Goal: Information Seeking & Learning: Learn about a topic

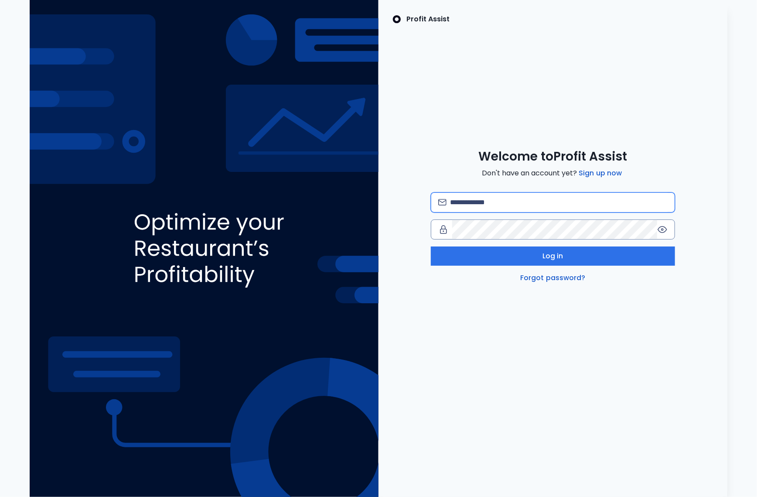
click at [477, 200] on input "email" at bounding box center [559, 202] width 218 height 19
type input "**********"
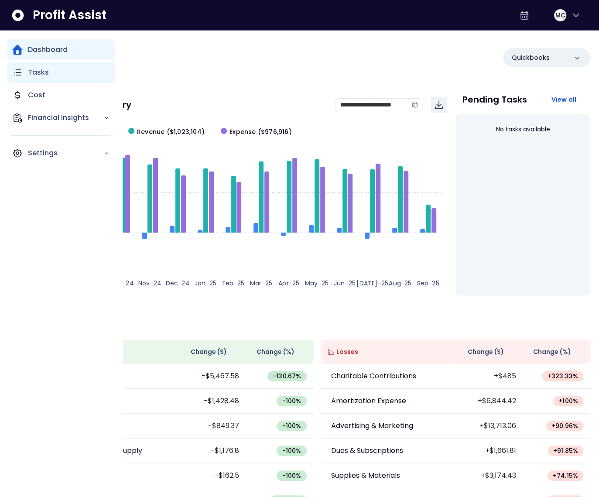
click at [26, 73] on div "Tasks" at bounding box center [61, 72] width 108 height 21
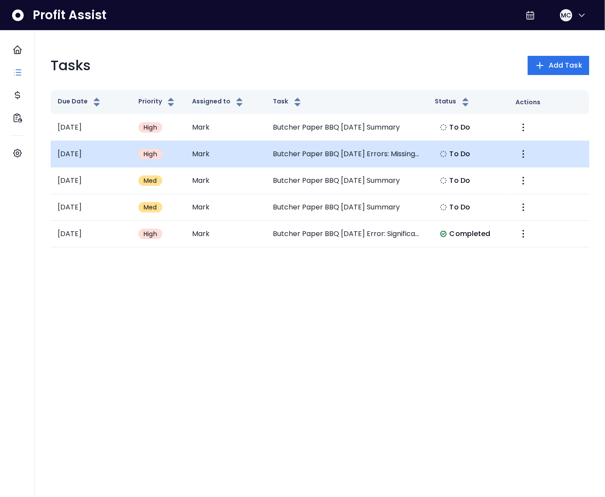
click at [323, 153] on td "Butcher Paper BBQ [DATE] Errors: Missing Rent & Lease Expense" at bounding box center [346, 154] width 161 height 27
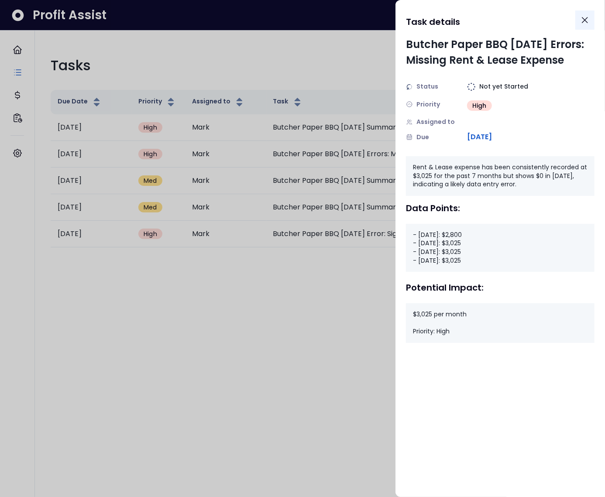
click at [586, 14] on button "Close" at bounding box center [584, 19] width 19 height 19
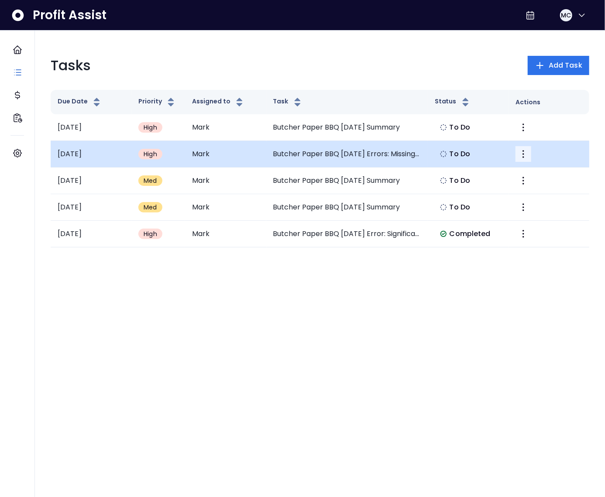
click at [525, 155] on icon "More" at bounding box center [523, 154] width 10 height 10
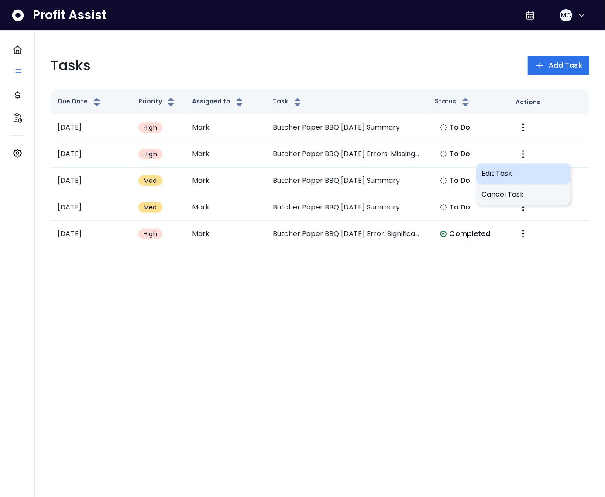
click at [505, 174] on span "Edit Task" at bounding box center [523, 174] width 84 height 10
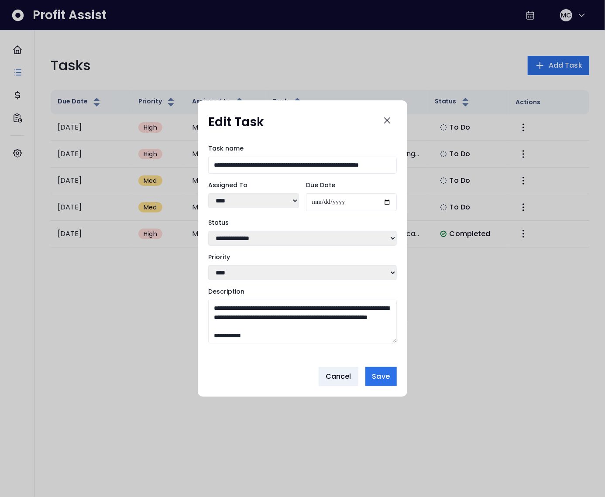
click at [265, 235] on select "**********" at bounding box center [302, 238] width 188 height 15
select select "*********"
click at [208, 231] on select "**********" at bounding box center [302, 238] width 188 height 15
click at [382, 377] on span "Save" at bounding box center [380, 376] width 17 height 10
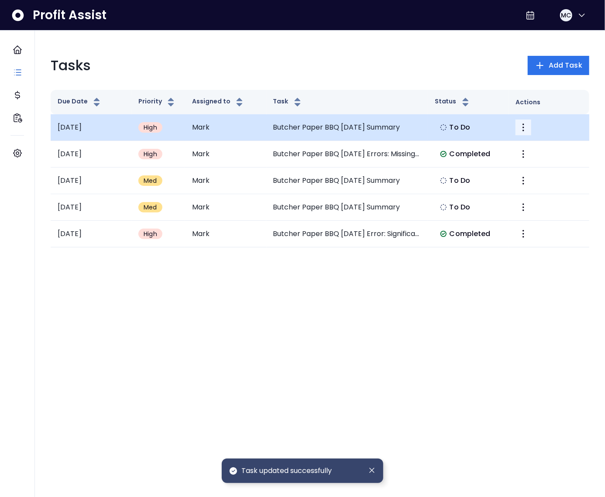
click at [522, 128] on icon "More" at bounding box center [523, 127] width 10 height 10
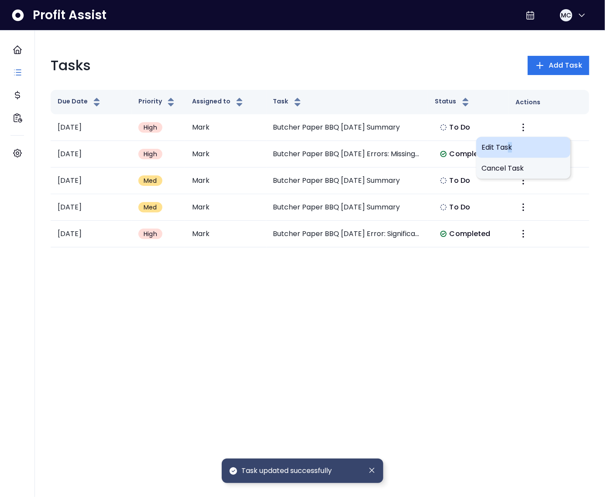
click at [509, 144] on span "Edit Task" at bounding box center [523, 147] width 84 height 10
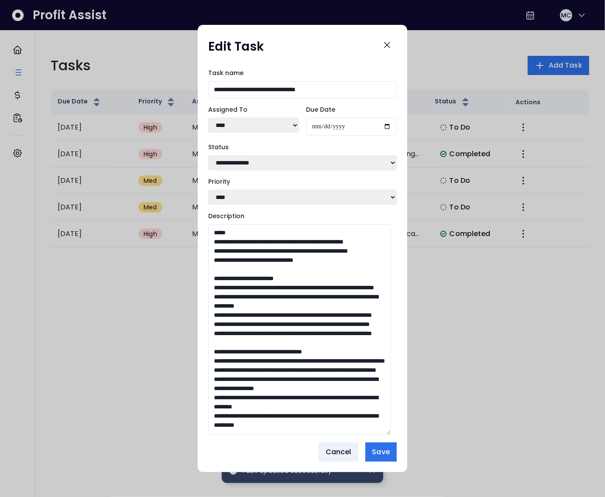
drag, startPoint x: 394, startPoint y: 340, endPoint x: 393, endPoint y: 508, distance: 167.5
click at [393, 263] on html "**********" at bounding box center [302, 131] width 605 height 263
drag, startPoint x: 276, startPoint y: 283, endPoint x: 318, endPoint y: 283, distance: 42.8
click at [318, 283] on textarea "Description" at bounding box center [299, 329] width 182 height 211
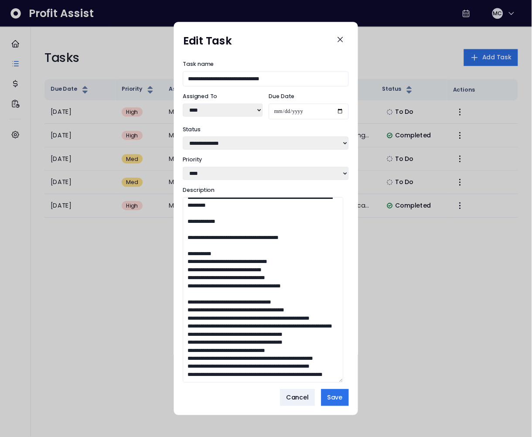
scroll to position [205, 0]
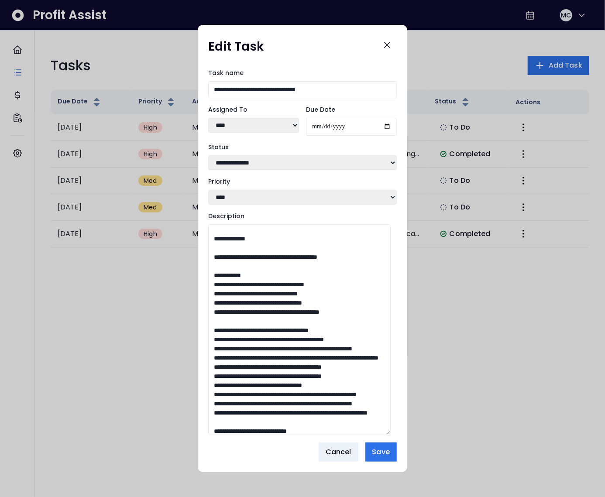
click at [268, 332] on textarea "Description" at bounding box center [299, 329] width 182 height 211
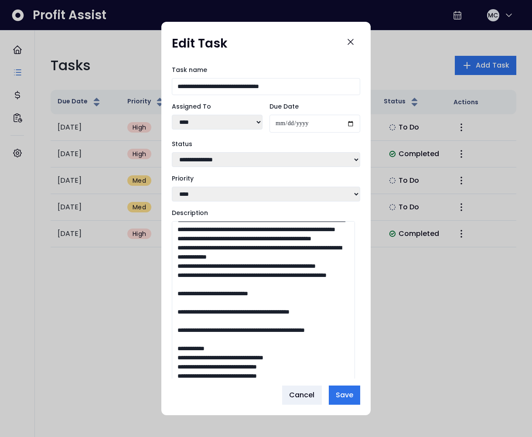
scroll to position [534, 0]
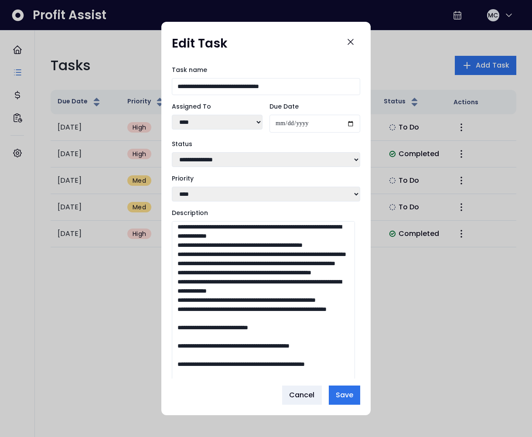
drag, startPoint x: 215, startPoint y: 268, endPoint x: 172, endPoint y: 258, distance: 43.8
click at [172, 258] on textarea "Description" at bounding box center [263, 326] width 183 height 211
click at [231, 298] on textarea "Description" at bounding box center [263, 326] width 183 height 211
click at [221, 305] on textarea "Description" at bounding box center [263, 326] width 183 height 211
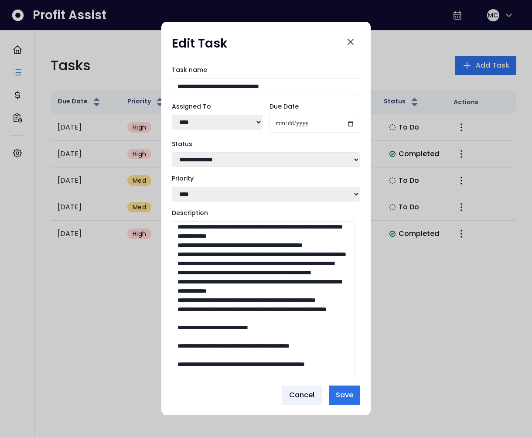
click at [221, 305] on textarea "Description" at bounding box center [263, 326] width 183 height 211
click at [227, 312] on textarea "Description" at bounding box center [263, 326] width 183 height 211
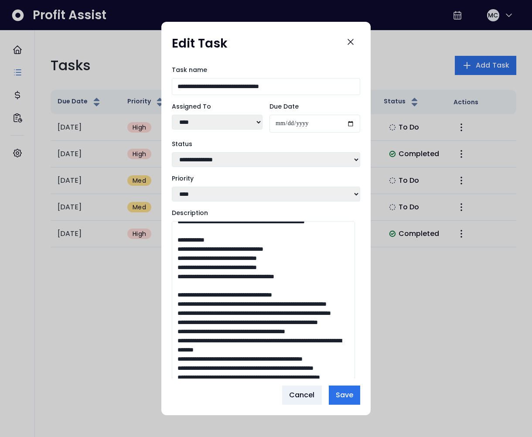
scroll to position [840, 0]
drag, startPoint x: 215, startPoint y: 263, endPoint x: 200, endPoint y: 255, distance: 17.6
click at [200, 255] on textarea "Description" at bounding box center [263, 326] width 183 height 211
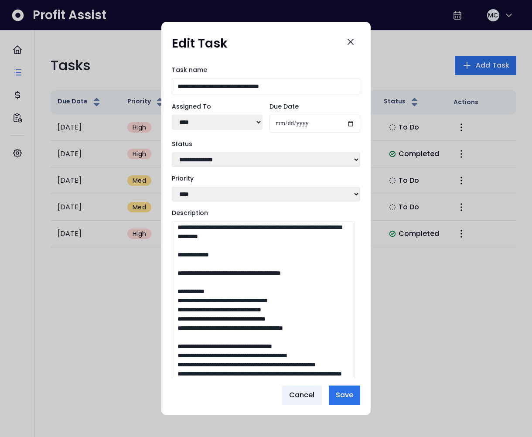
scroll to position [343, 0]
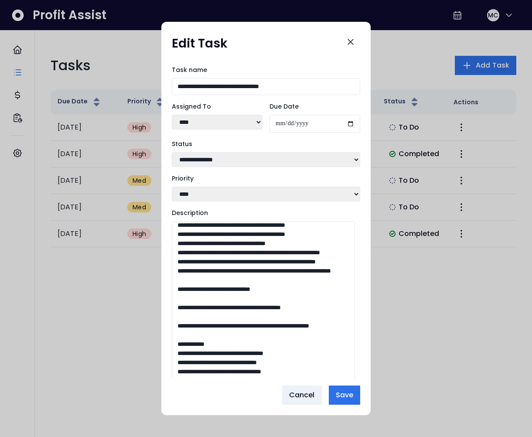
click at [229, 163] on select "**********" at bounding box center [266, 159] width 188 height 15
select select "**********"
click at [172, 152] on select "**********" at bounding box center [266, 159] width 188 height 15
click at [349, 393] on span "Save" at bounding box center [344, 395] width 17 height 10
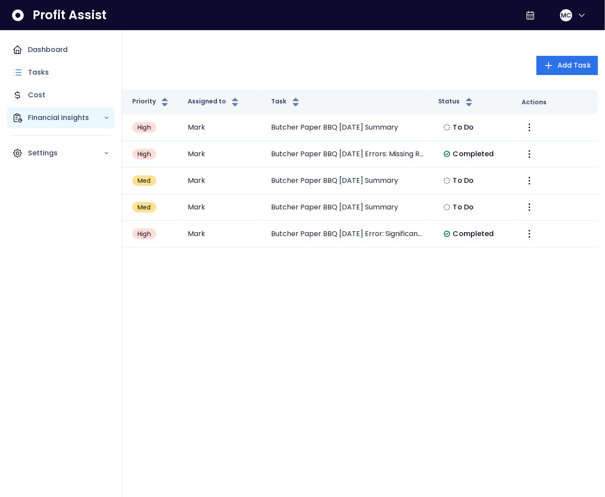
click at [28, 118] on p "Financial Insights" at bounding box center [65, 118] width 75 height 10
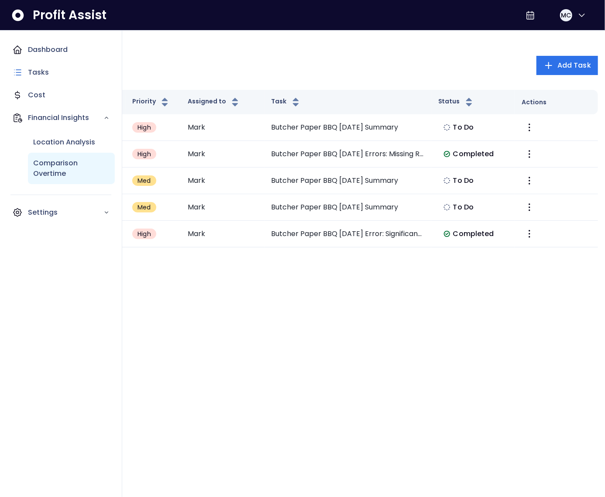
click at [64, 167] on p "Comparison Overtime" at bounding box center [71, 168] width 76 height 21
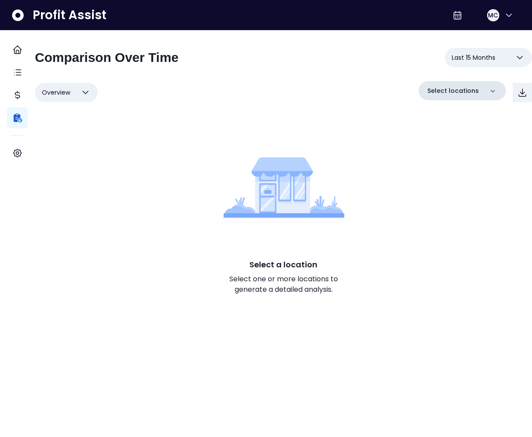
click at [435, 90] on p "Select locations" at bounding box center [453, 90] width 51 height 9
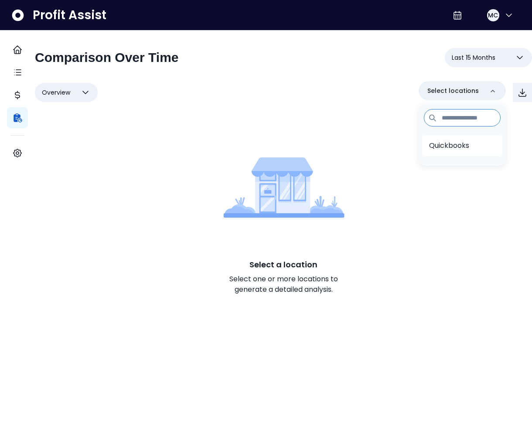
click at [444, 155] on li "Quickbooks" at bounding box center [462, 145] width 80 height 21
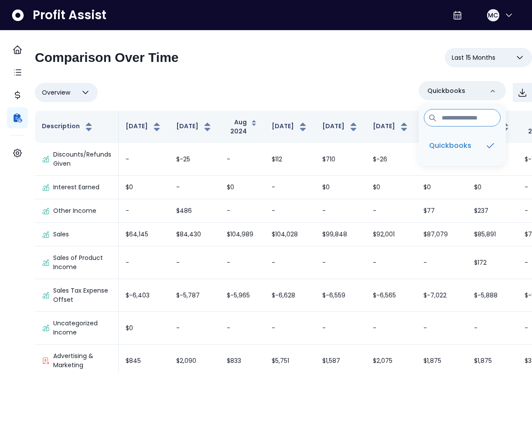
click at [205, 82] on div "Overview Overview % of cost % of sales % of budget ******** Quickbooks Quickboo…" at bounding box center [283, 92] width 497 height 23
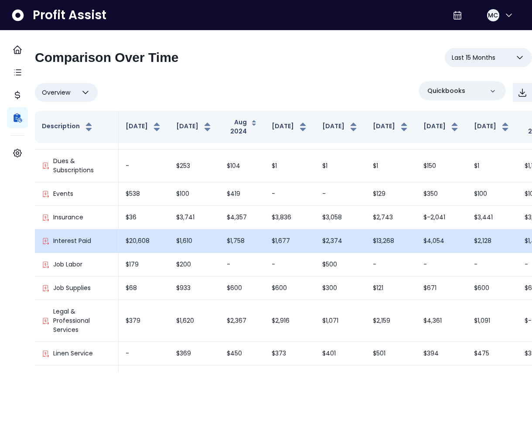
click at [233, 238] on td "$1,758" at bounding box center [242, 241] width 45 height 24
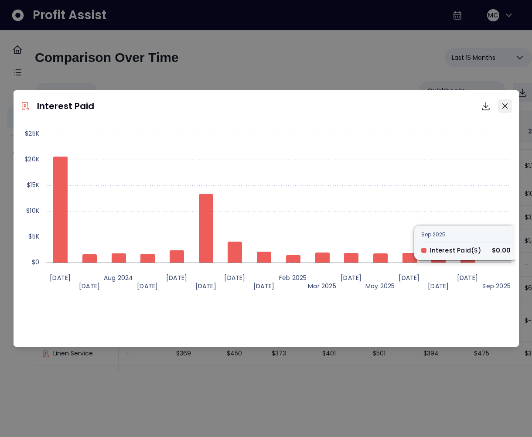
click at [503, 111] on button "Close" at bounding box center [505, 106] width 14 height 14
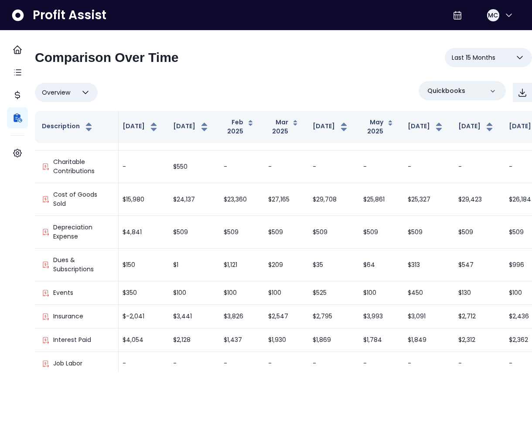
scroll to position [433, 301]
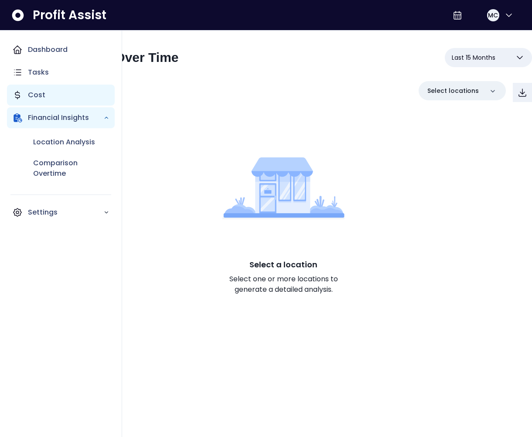
click at [21, 90] on icon "Main navigation" at bounding box center [17, 95] width 10 height 10
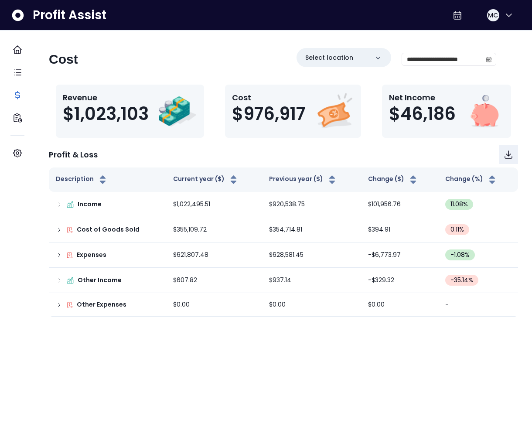
click at [488, 59] on icon "calendar" at bounding box center [489, 60] width 3 height 2
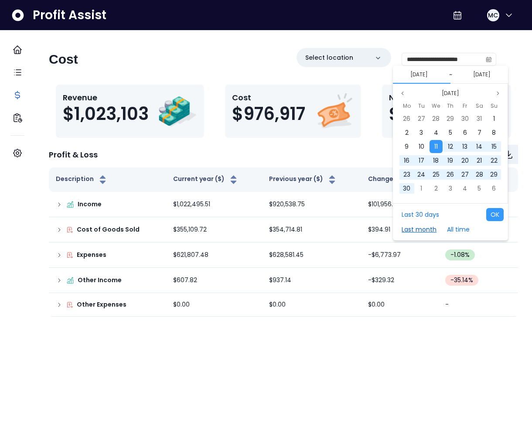
click at [431, 226] on button "Last month" at bounding box center [419, 229] width 44 height 13
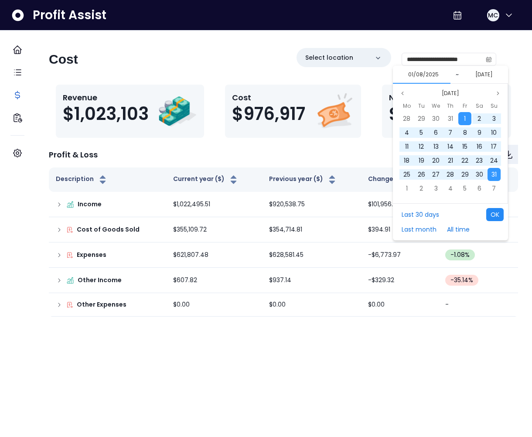
click at [500, 212] on button "OK" at bounding box center [494, 214] width 17 height 13
type input "**********"
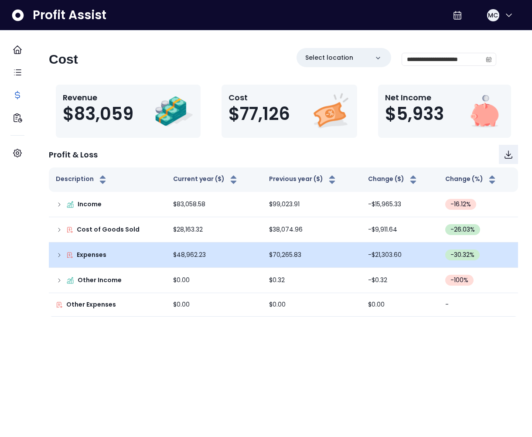
click at [63, 254] on icon at bounding box center [59, 255] width 7 height 7
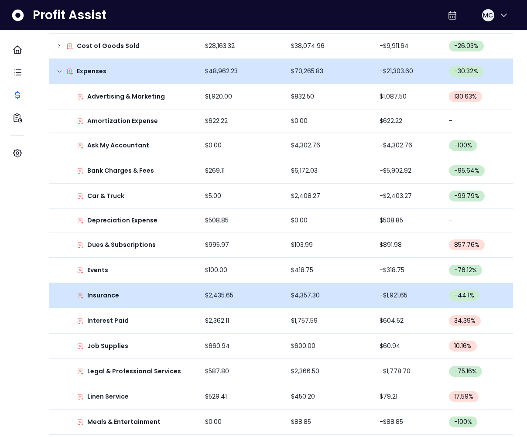
scroll to position [184, 0]
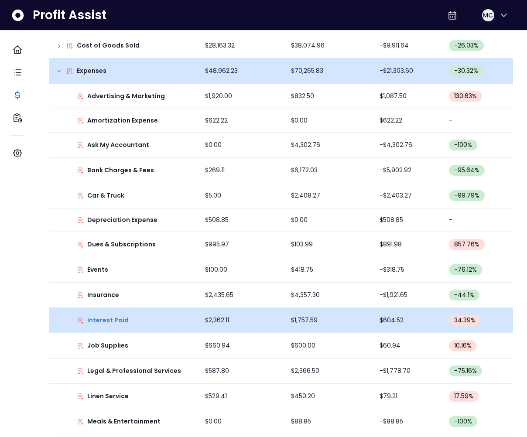
click at [116, 322] on p "Interest Paid" at bounding box center [107, 320] width 41 height 9
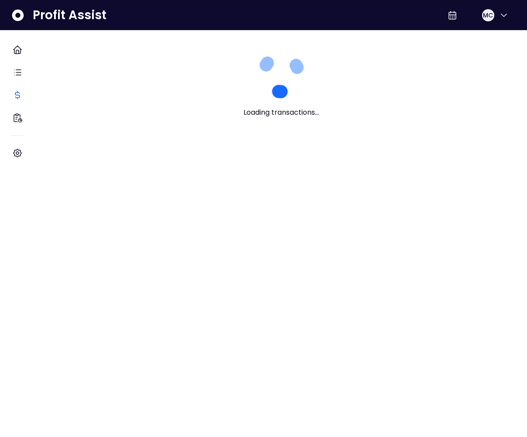
scroll to position [0, 0]
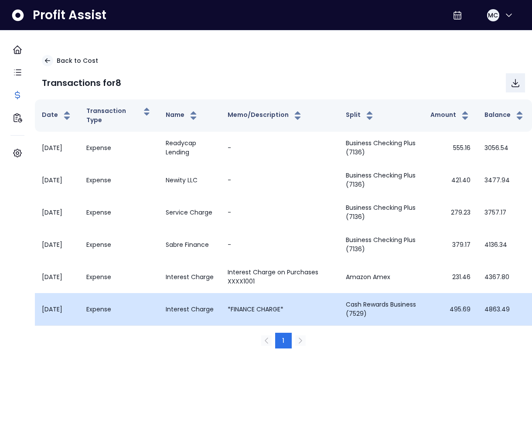
click at [268, 310] on td "*FINANCE CHARGE*" at bounding box center [280, 309] width 118 height 32
click at [267, 310] on td "*FINANCE CHARGE*" at bounding box center [280, 309] width 118 height 32
click at [296, 304] on td "*FINANCE CHARGE*" at bounding box center [280, 309] width 118 height 32
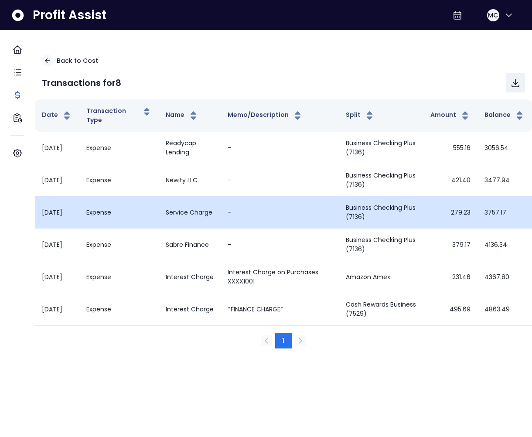
click at [176, 214] on td "Service Charge" at bounding box center [190, 212] width 62 height 32
click at [176, 215] on td "Service Charge" at bounding box center [190, 212] width 62 height 32
click at [179, 214] on td "Service Charge" at bounding box center [190, 212] width 62 height 32
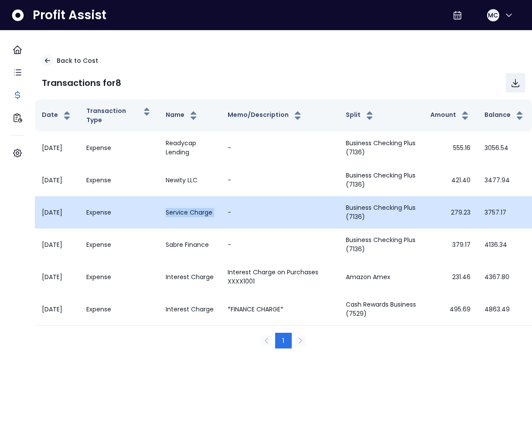
click at [179, 214] on td "Service Charge" at bounding box center [190, 212] width 62 height 32
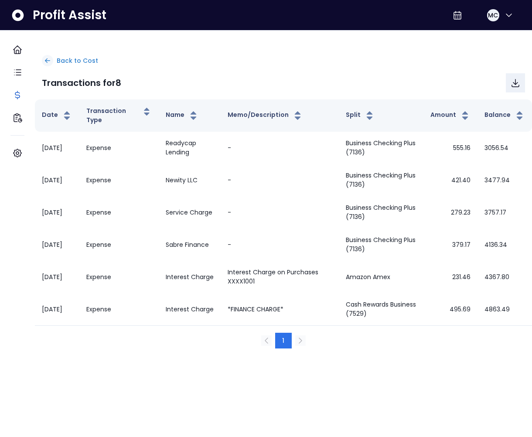
click at [75, 62] on p "Back to Cost" at bounding box center [77, 60] width 41 height 9
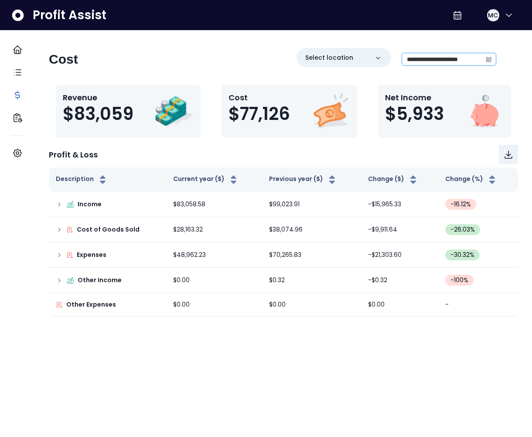
click at [482, 58] on span at bounding box center [489, 59] width 14 height 12
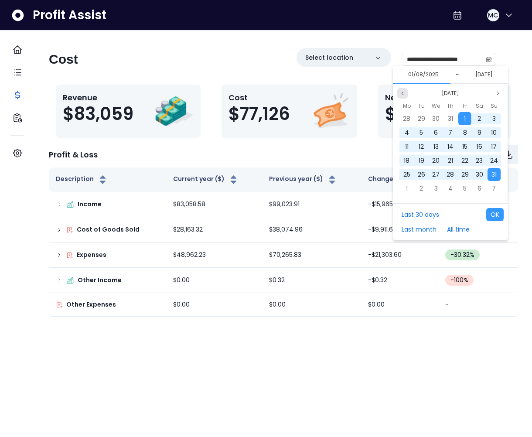
click at [402, 94] on icon "page previous" at bounding box center [402, 93] width 5 height 5
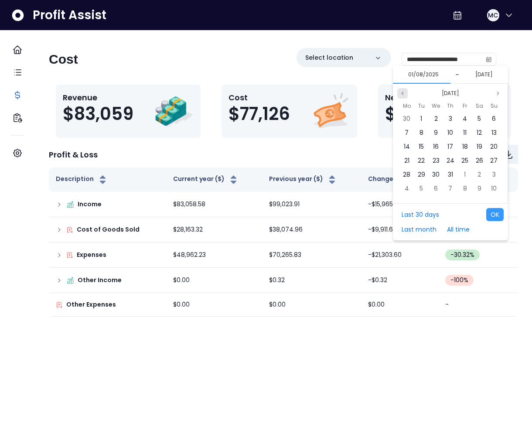
click at [402, 93] on icon "page previous" at bounding box center [402, 93] width 5 height 5
click at [480, 118] on span "31" at bounding box center [479, 118] width 5 height 9
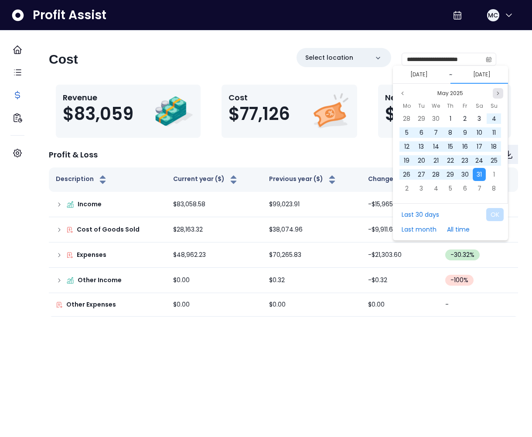
click at [499, 92] on icon "page next" at bounding box center [498, 93] width 5 height 5
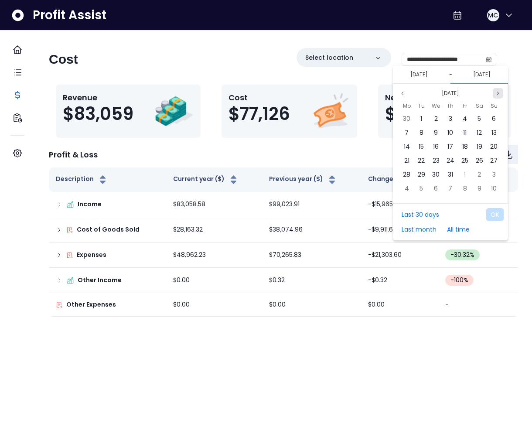
click at [498, 94] on icon "page next" at bounding box center [498, 93] width 5 height 5
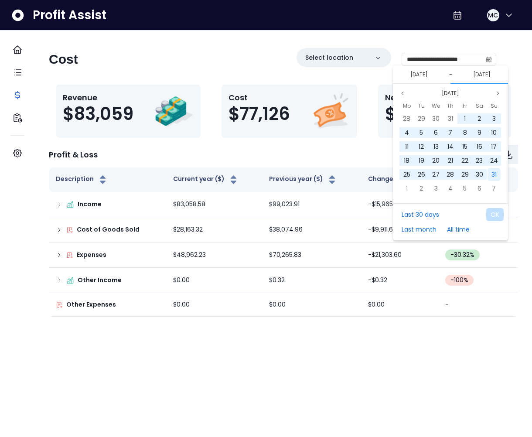
click at [497, 173] on div "31" at bounding box center [494, 174] width 13 height 13
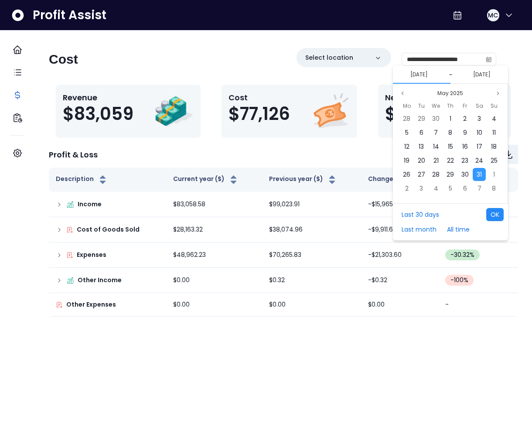
click at [497, 213] on button "OK" at bounding box center [494, 214] width 17 height 13
type input "**********"
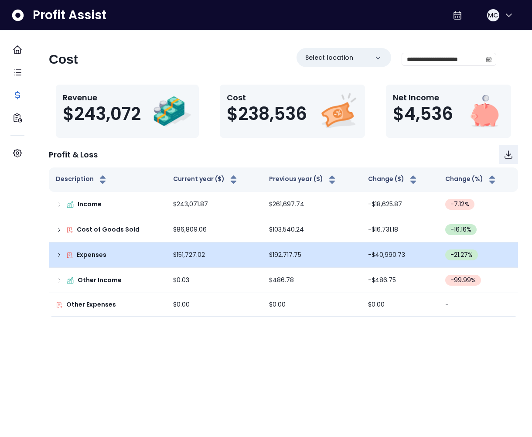
click at [63, 259] on icon at bounding box center [59, 255] width 7 height 7
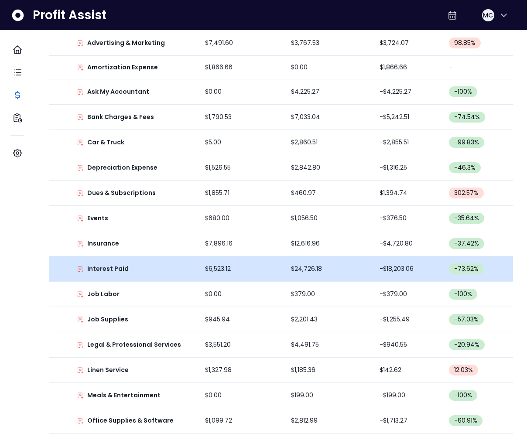
scroll to position [238, 0]
click at [112, 273] on p "Interest Paid" at bounding box center [107, 268] width 41 height 9
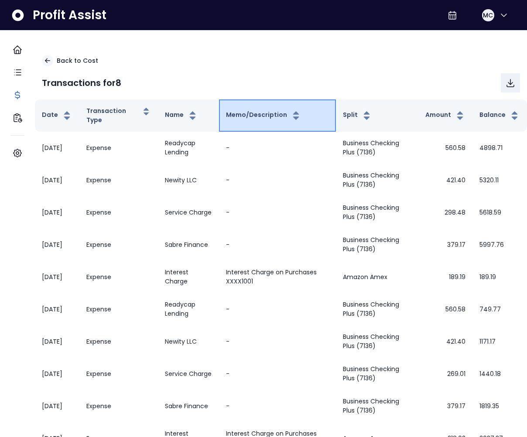
click at [269, 115] on button "Memo/Description" at bounding box center [263, 115] width 75 height 10
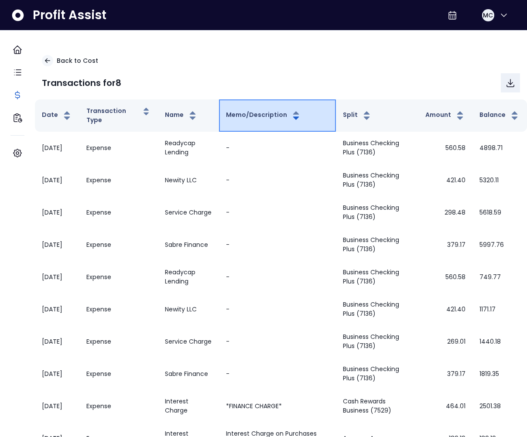
click at [269, 115] on button "Memo/Description" at bounding box center [263, 115] width 75 height 10
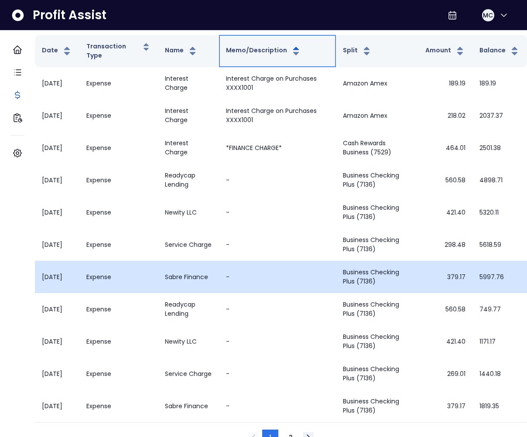
scroll to position [88, 0]
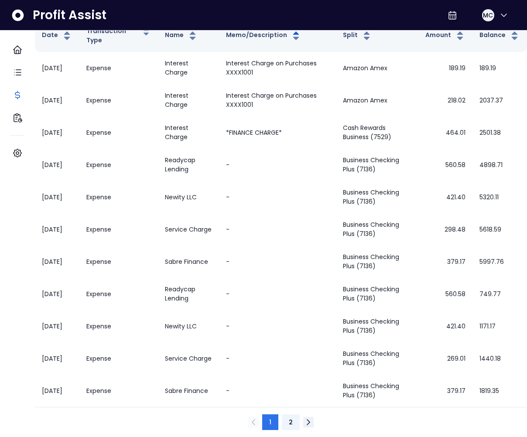
click at [286, 415] on button "2" at bounding box center [291, 422] width 18 height 16
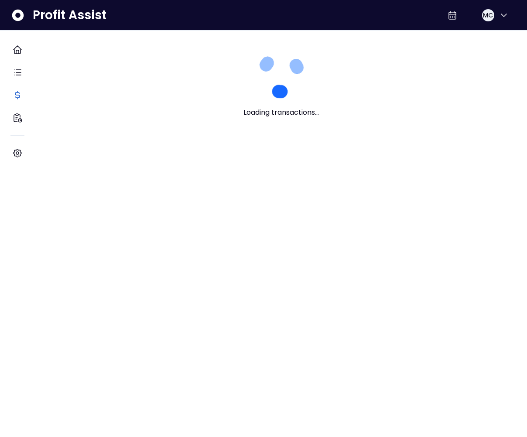
scroll to position [0, 0]
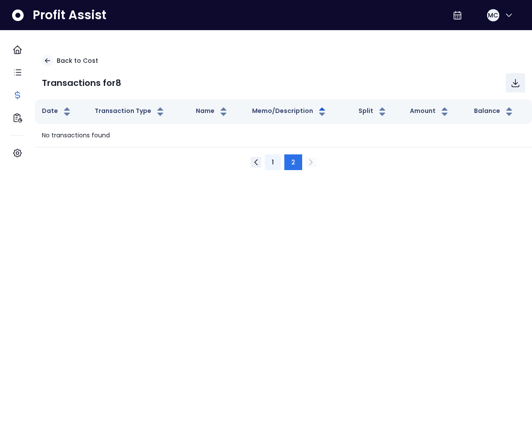
click at [276, 160] on button "1" at bounding box center [273, 162] width 16 height 16
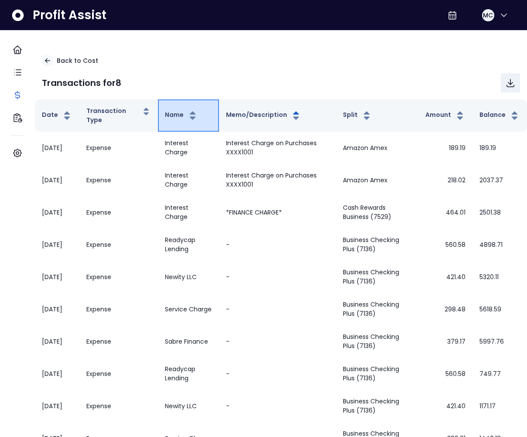
click at [185, 112] on button "Name" at bounding box center [181, 115] width 33 height 10
click at [185, 113] on button "Name" at bounding box center [181, 115] width 33 height 10
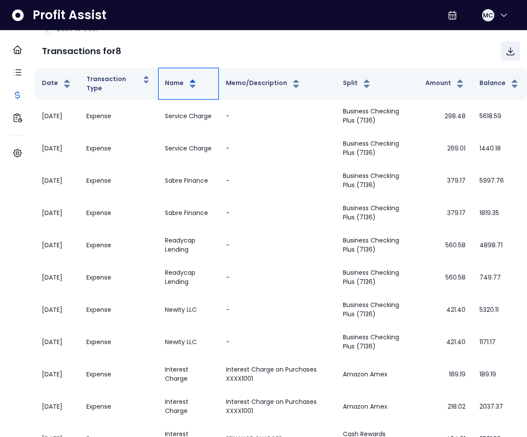
scroll to position [31, 0]
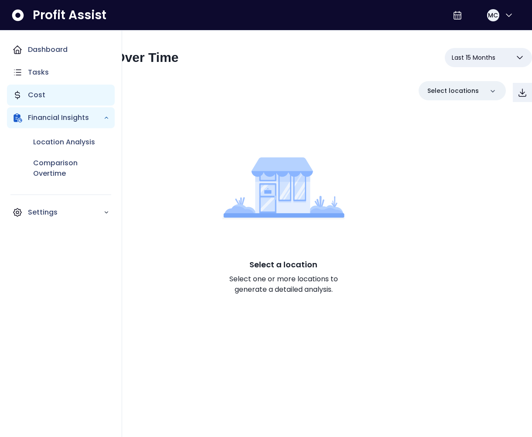
click at [24, 101] on div "Cost" at bounding box center [61, 95] width 108 height 21
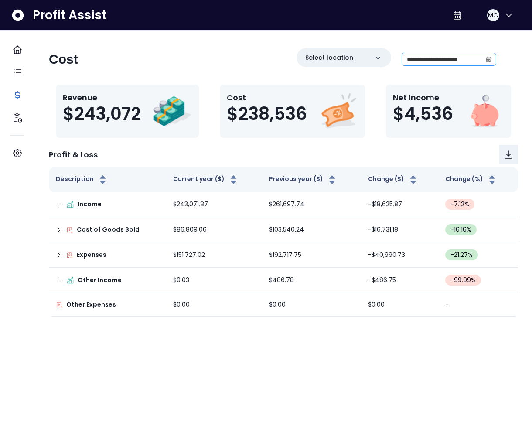
click at [447, 53] on div "**********" at bounding box center [449, 59] width 95 height 13
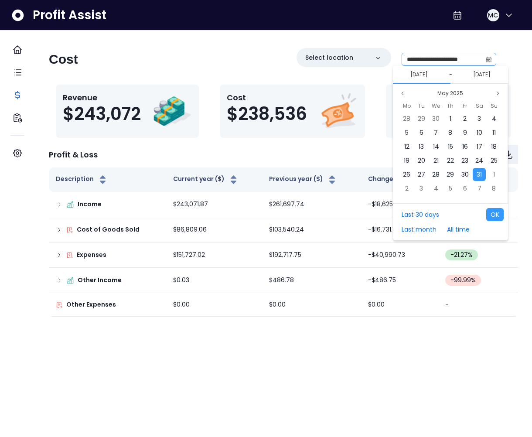
click at [486, 60] on span at bounding box center [489, 59] width 14 height 12
click at [484, 60] on span at bounding box center [489, 59] width 14 height 12
click at [425, 228] on button "Last month" at bounding box center [419, 229] width 44 height 13
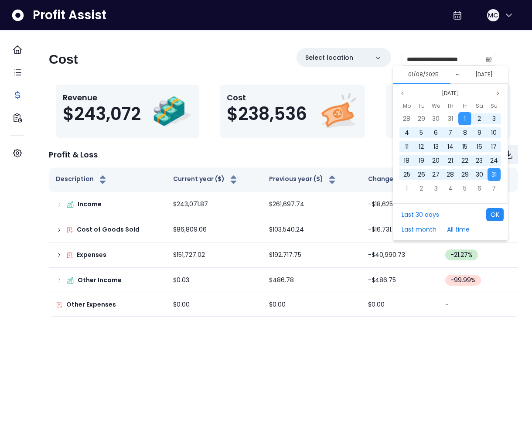
click at [498, 216] on button "OK" at bounding box center [494, 214] width 17 height 13
type input "**********"
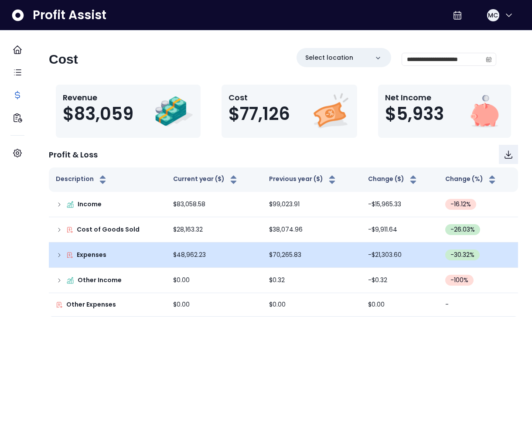
click at [63, 255] on icon at bounding box center [59, 255] width 7 height 7
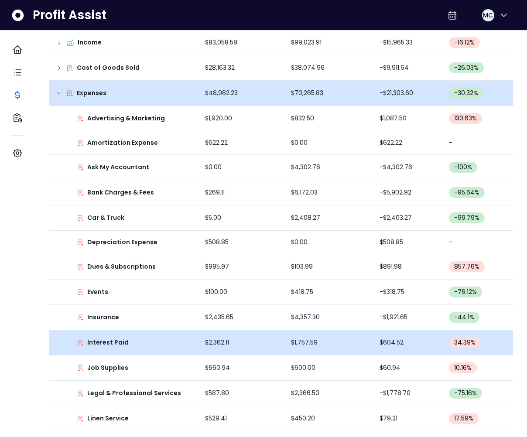
scroll to position [164, 0]
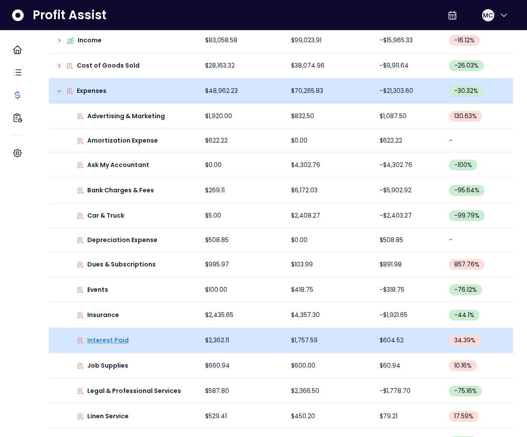
click at [126, 339] on p "Interest Paid" at bounding box center [107, 340] width 41 height 9
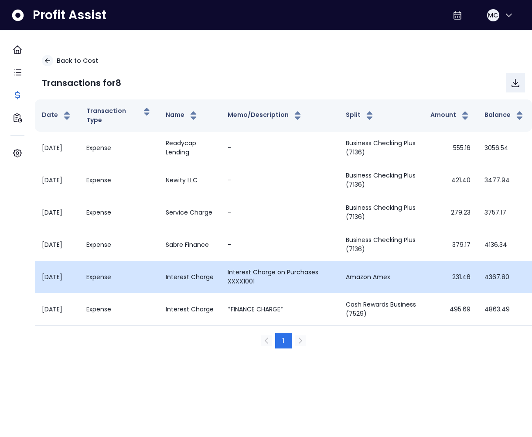
click at [366, 279] on td "Amazon Amex" at bounding box center [381, 277] width 85 height 32
click at [373, 278] on td "Amazon Amex" at bounding box center [381, 277] width 85 height 32
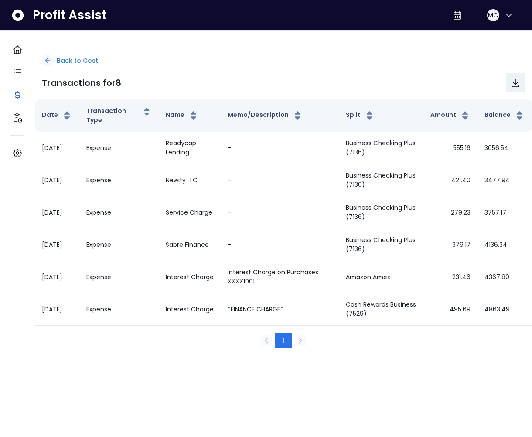
click at [70, 60] on p "Back to Cost" at bounding box center [77, 60] width 41 height 9
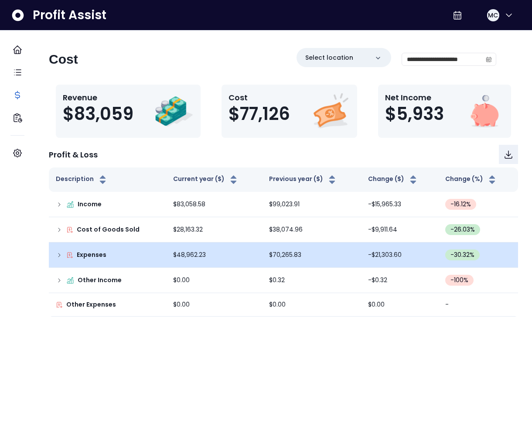
click at [63, 255] on icon at bounding box center [59, 255] width 7 height 7
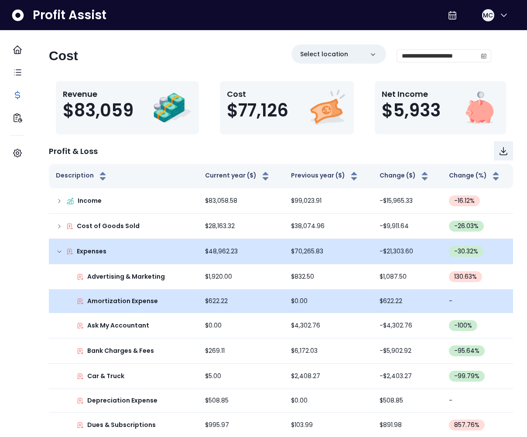
scroll to position [8, 0]
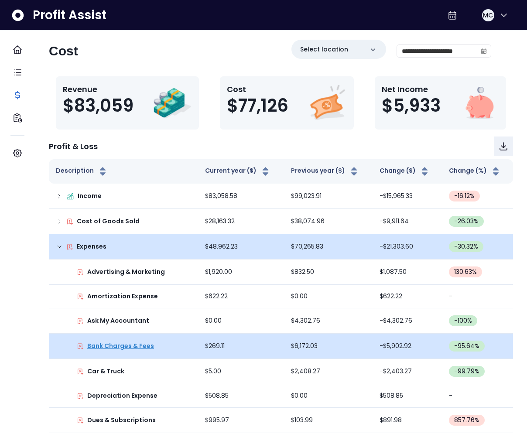
click at [131, 345] on p "Bank Charges & Fees" at bounding box center [120, 346] width 67 height 9
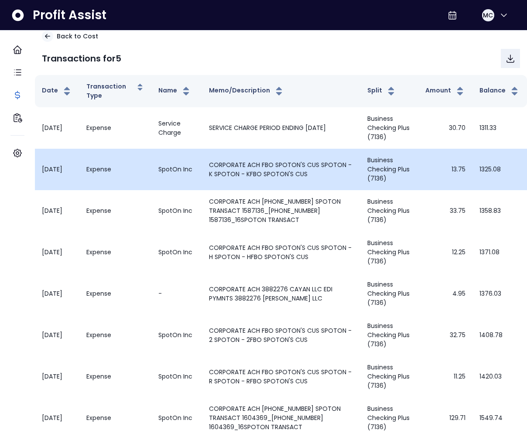
scroll to position [0, 0]
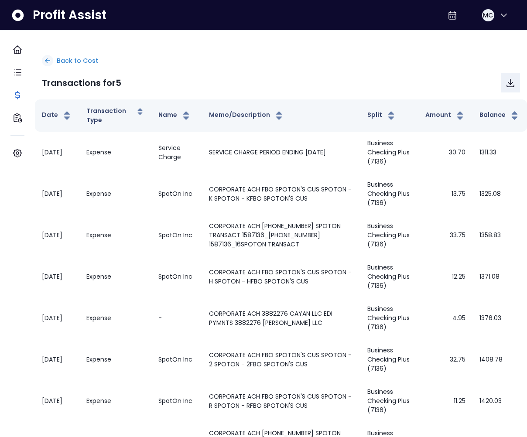
click at [74, 62] on p "Back to Cost" at bounding box center [77, 60] width 41 height 9
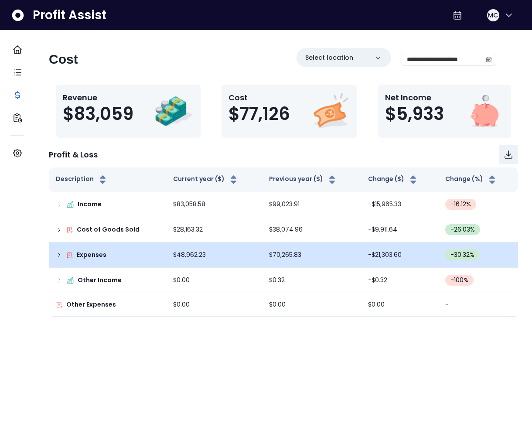
click at [64, 255] on td "Expenses" at bounding box center [107, 255] width 117 height 25
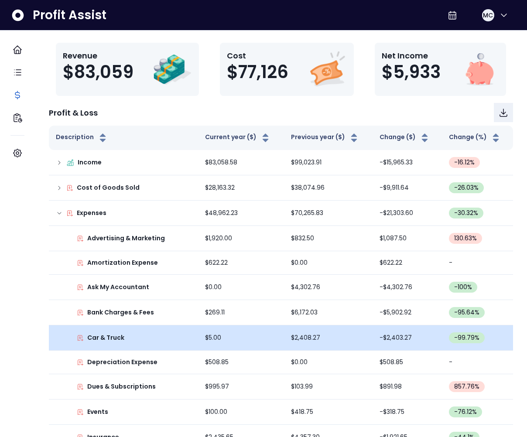
scroll to position [42, 0]
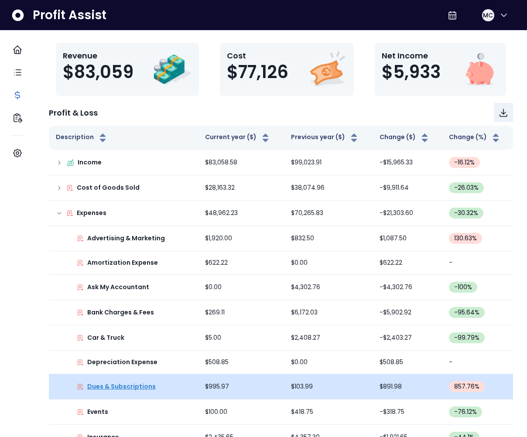
click at [140, 385] on p "Dues & Subscriptions" at bounding box center [121, 386] width 68 height 9
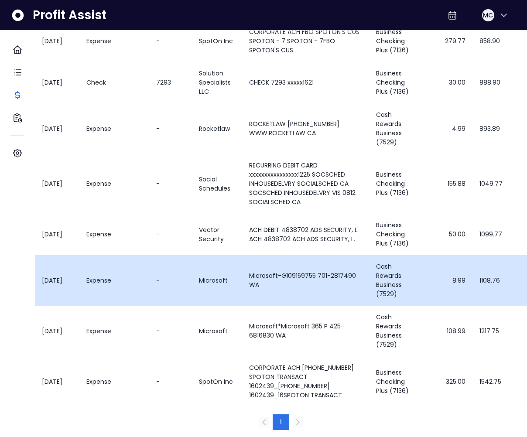
scroll to position [0, 0]
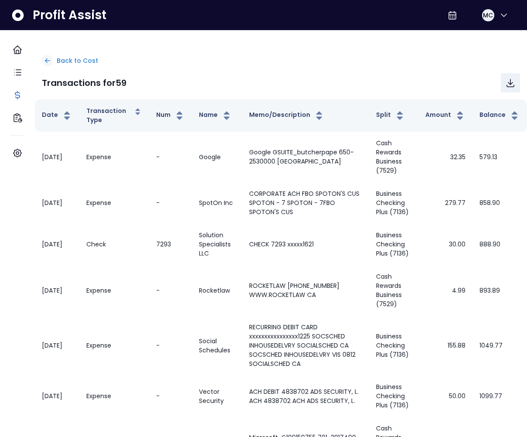
click at [75, 61] on p "Back to Cost" at bounding box center [77, 60] width 41 height 9
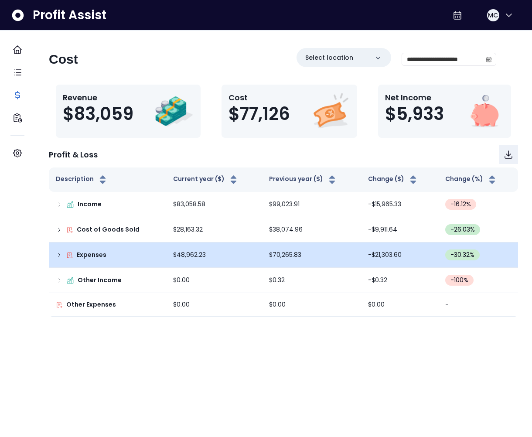
click at [89, 251] on p "Expenses" at bounding box center [92, 254] width 30 height 9
click at [63, 254] on icon at bounding box center [59, 255] width 7 height 7
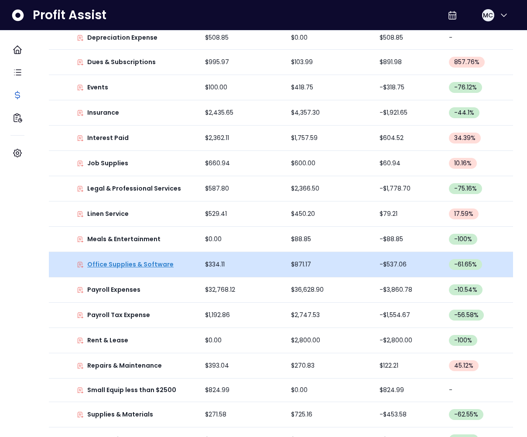
scroll to position [425, 0]
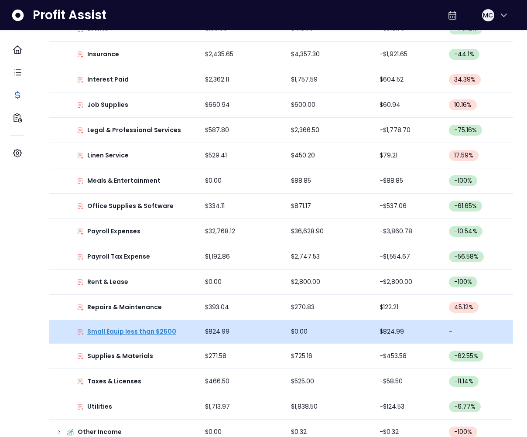
click at [156, 331] on p "Small Equip less than $2500" at bounding box center [131, 331] width 89 height 9
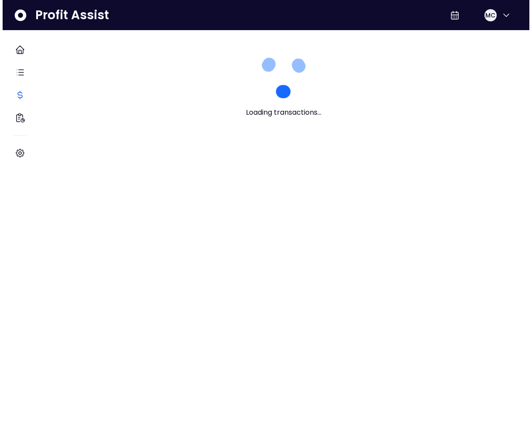
scroll to position [0, 0]
